Goal: Task Accomplishment & Management: Complete application form

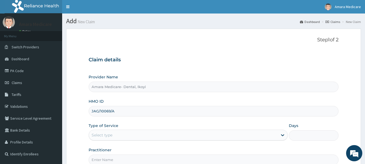
type input "JAG/10069/A"
click at [122, 136] on div "Select type" at bounding box center [183, 135] width 189 height 9
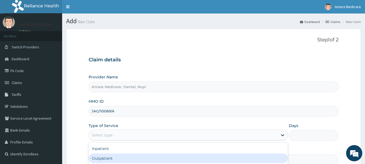
click at [120, 157] on div "Outpatient" at bounding box center [188, 159] width 199 height 10
type input "1"
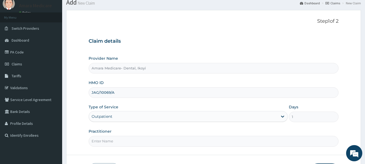
scroll to position [58, 0]
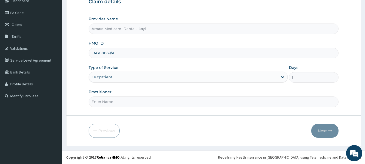
click at [105, 105] on input "Practitioner" at bounding box center [214, 102] width 250 height 11
type input "Dr [PERSON_NAME]"
click at [327, 129] on button "Next" at bounding box center [324, 131] width 27 height 14
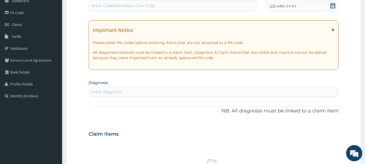
click at [200, 8] on div "Enter Code(Secondary Care Only)" at bounding box center [173, 5] width 169 height 9
paste input "PA/27D627"
type input "PA/27D627"
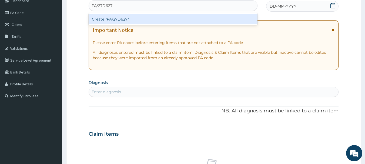
click at [171, 21] on div "Create "PA/27D627"" at bounding box center [173, 19] width 169 height 10
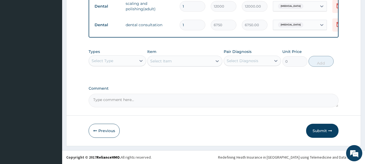
scroll to position [241, 0]
click at [324, 137] on button "Submit" at bounding box center [322, 131] width 32 height 14
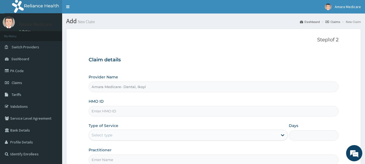
type input "Amara Medicare- Dental, Ikoyi"
click at [143, 115] on input "HMO ID" at bounding box center [214, 111] width 250 height 11
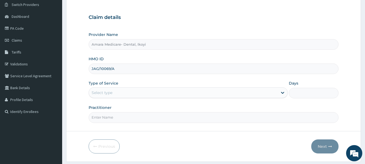
type input "JAG/10069/A"
click at [125, 91] on div "Select type" at bounding box center [183, 92] width 189 height 9
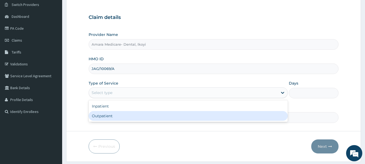
click at [120, 116] on div "Outpatient" at bounding box center [188, 116] width 199 height 10
type input "1"
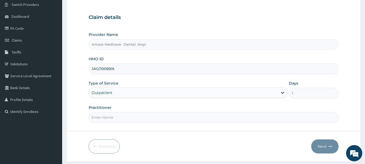
click at [120, 116] on input "Practitioner" at bounding box center [214, 117] width 250 height 11
type input "Dr [PERSON_NAME]"
click at [325, 148] on button "Next" at bounding box center [324, 147] width 27 height 14
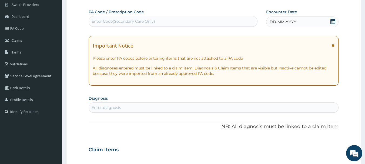
click at [144, 22] on div "Enter Code(Secondary Care Only)" at bounding box center [124, 21] width 64 height 5
type input "PA/449C35"
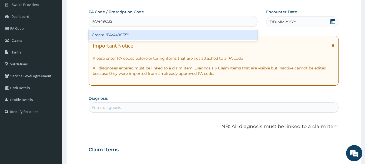
drag, startPoint x: 116, startPoint y: 21, endPoint x: 118, endPoint y: 33, distance: 12.1
click at [118, 27] on div "option Create "PA/449C35" focused, 1 of 1. 1 result available for search term P…" at bounding box center [173, 21] width 169 height 11
click at [117, 34] on div "Create "PA/449C35"" at bounding box center [173, 35] width 169 height 10
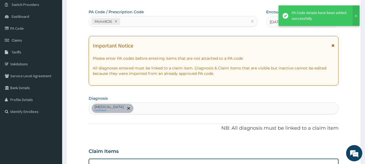
scroll to position [180, 0]
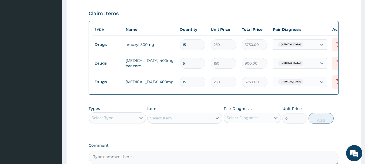
type input "14"
type input "3500.00"
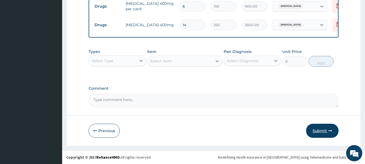
type input "14"
click at [317, 127] on button "Submit" at bounding box center [322, 131] width 32 height 14
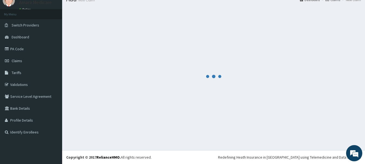
scroll to position [22, 0]
